Goal: Information Seeking & Learning: Learn about a topic

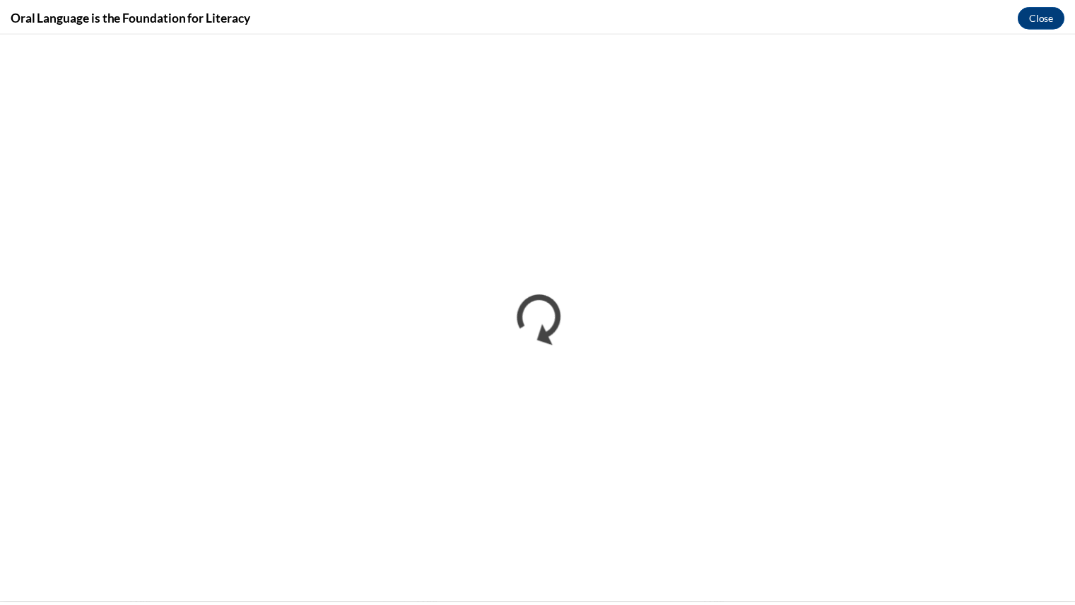
scroll to position [417, 0]
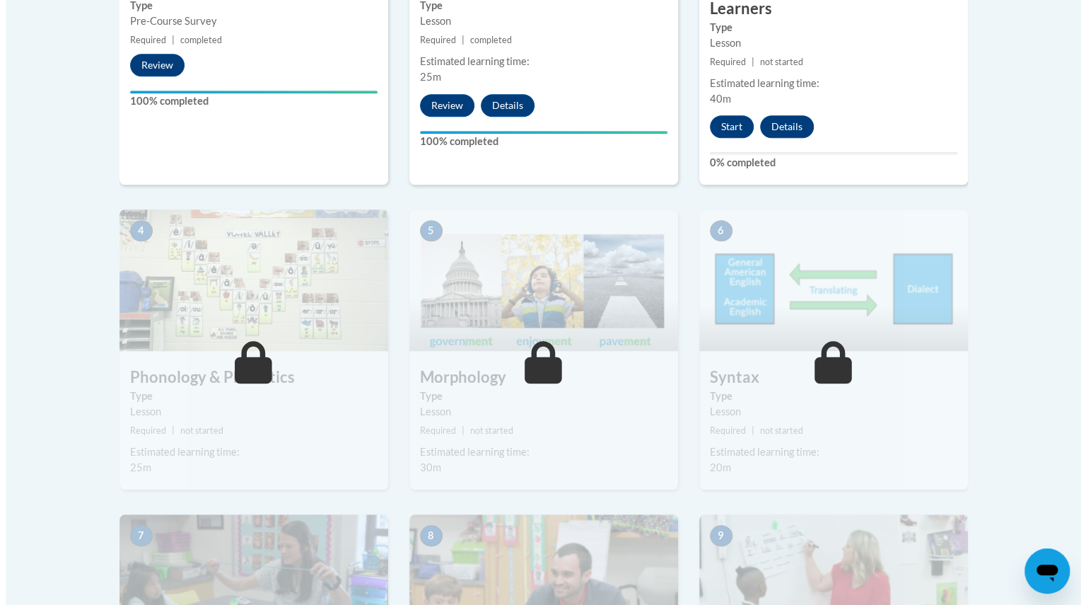
scroll to position [628, 0]
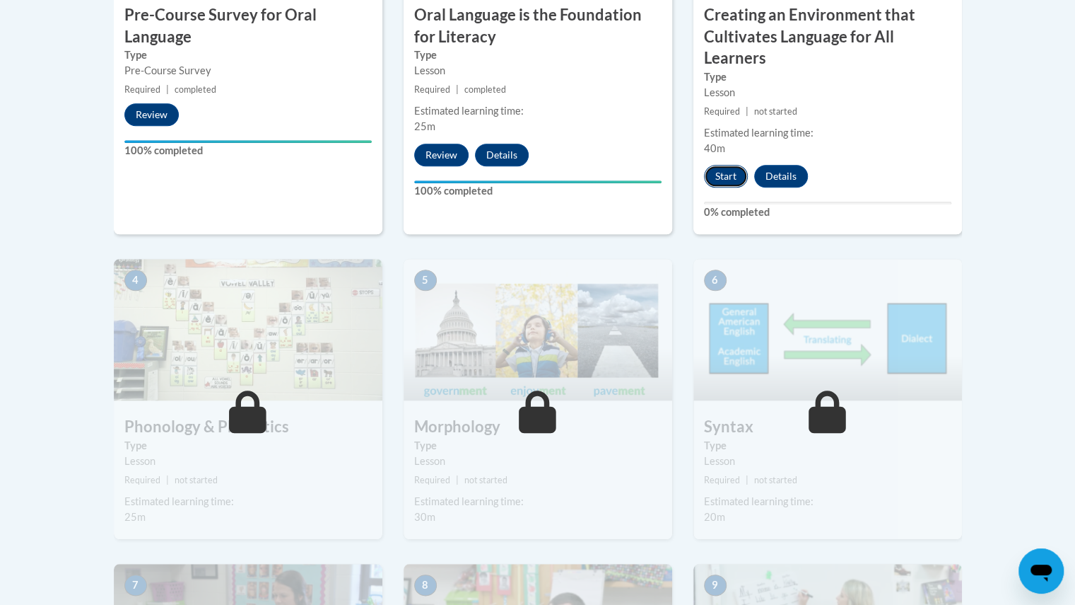
click at [731, 172] on button "Start" at bounding box center [726, 176] width 44 height 23
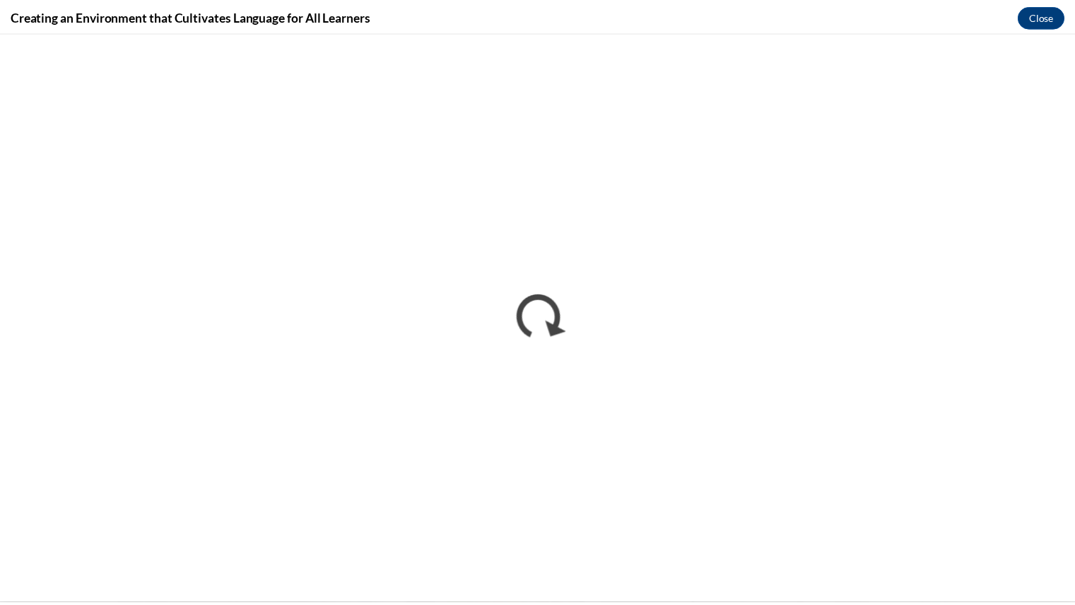
scroll to position [0, 0]
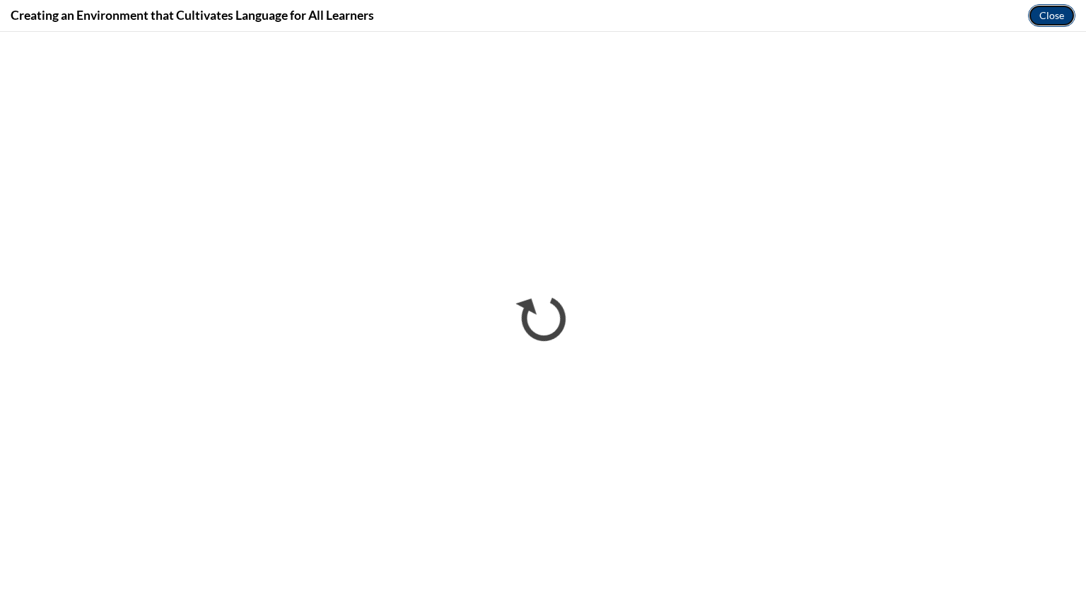
click at [1051, 13] on button "Close" at bounding box center [1051, 15] width 47 height 23
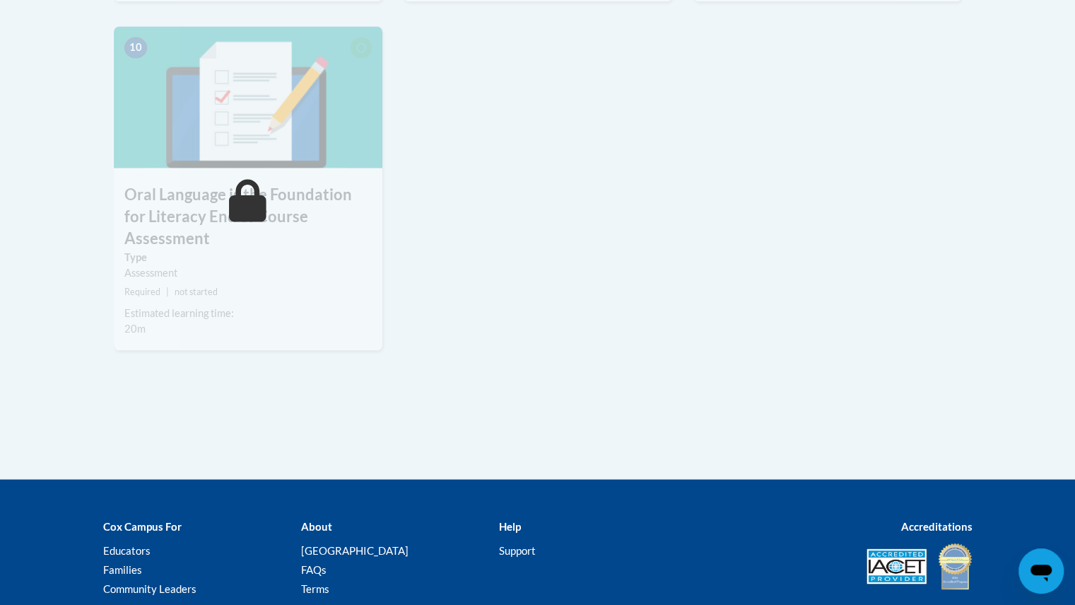
scroll to position [1531, 0]
